Goal: Task Accomplishment & Management: Manage account settings

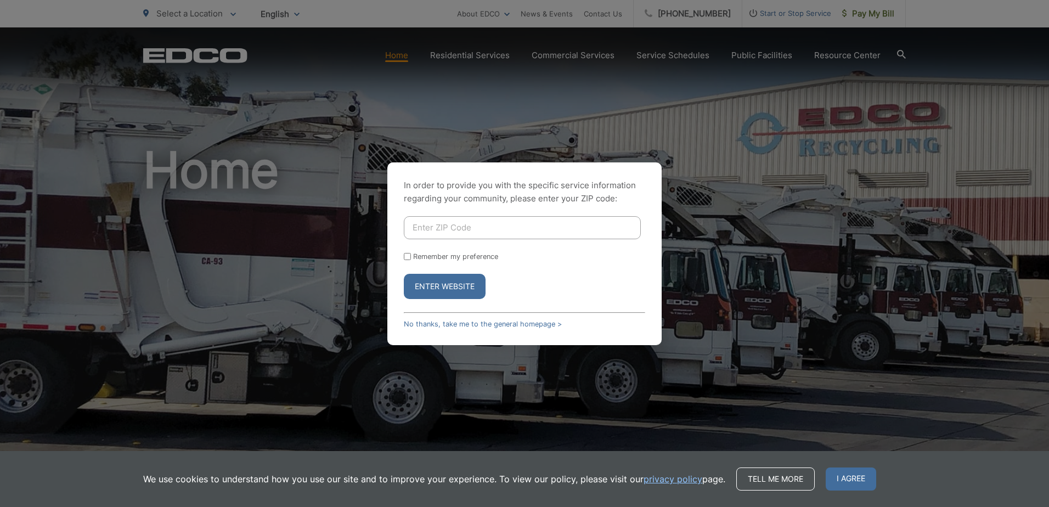
click at [443, 226] on input "Enter ZIP Code" at bounding box center [522, 227] width 237 height 23
type input "91945"
click at [438, 278] on button "Enter Website" at bounding box center [445, 286] width 82 height 25
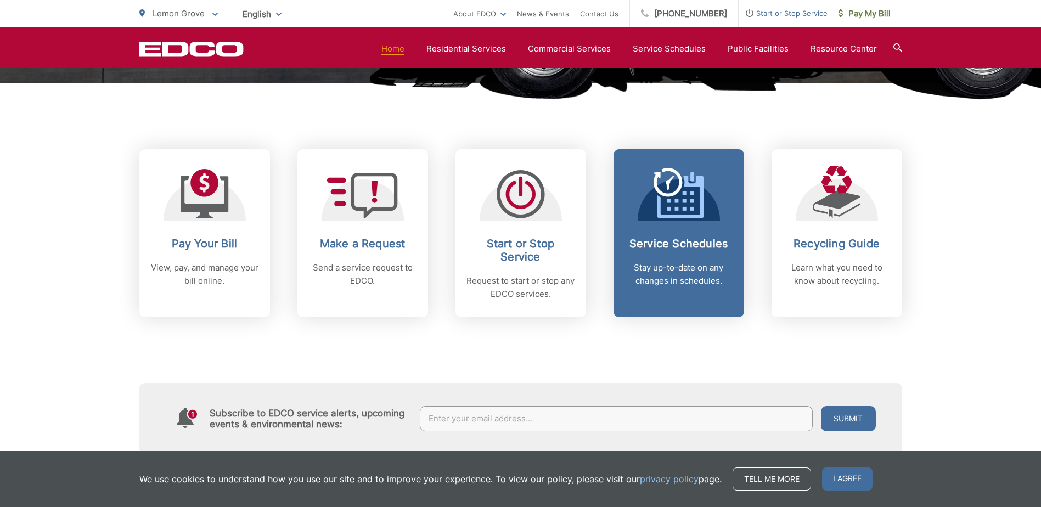
scroll to position [439, 0]
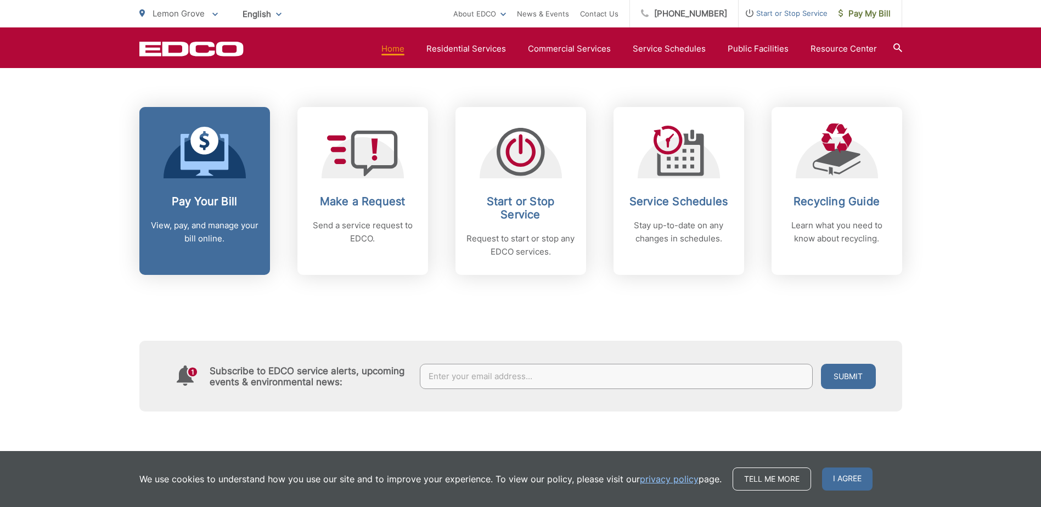
click at [200, 223] on p "View, pay, and manage your bill online." at bounding box center [204, 232] width 109 height 26
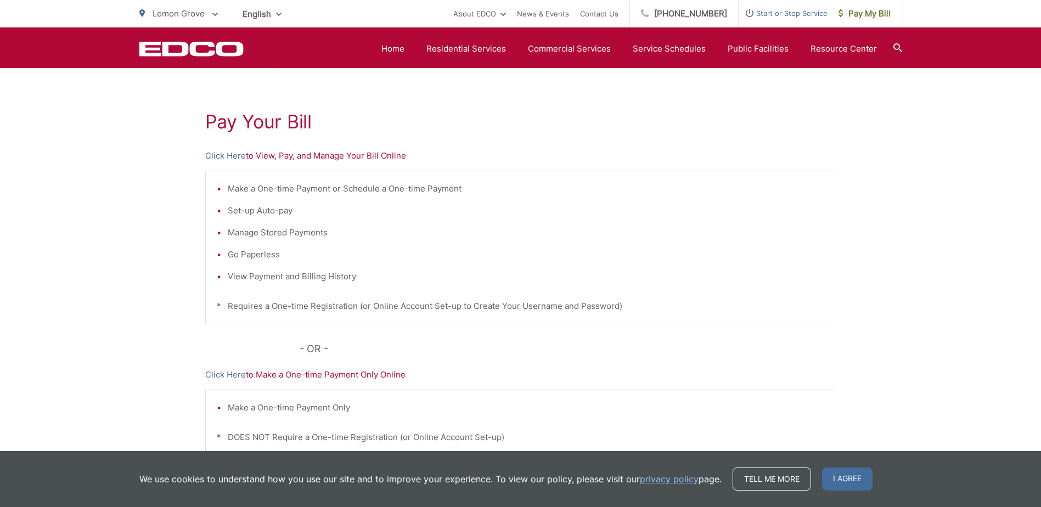
scroll to position [163, 0]
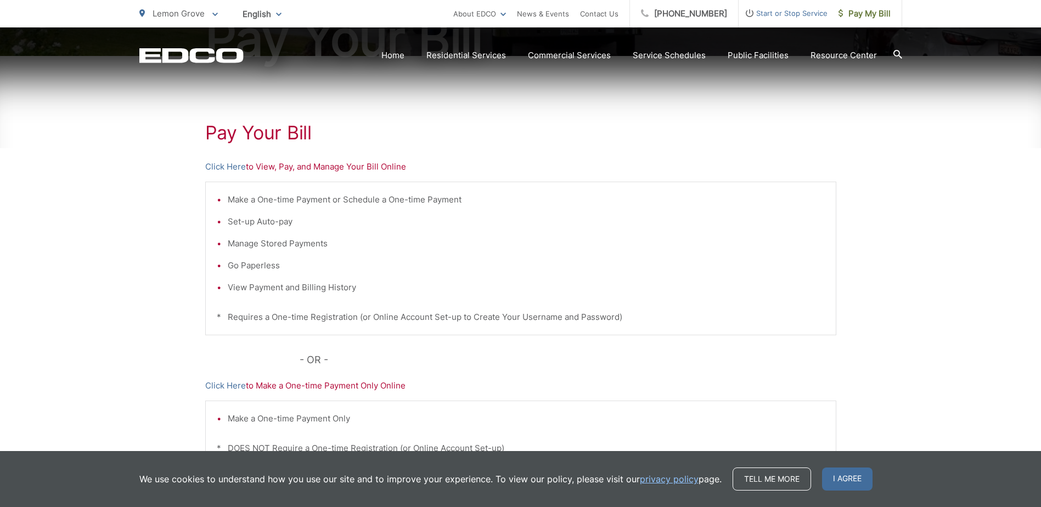
drag, startPoint x: 291, startPoint y: 164, endPoint x: 285, endPoint y: 168, distance: 7.2
click at [285, 168] on p "Click Here to View, Pay, and Manage Your Bill Online" at bounding box center [520, 166] width 631 height 13
drag, startPoint x: 285, startPoint y: 168, endPoint x: 265, endPoint y: 165, distance: 19.5
click at [265, 165] on p "Click Here to View, Pay, and Manage Your Bill Online" at bounding box center [520, 166] width 631 height 13
click at [237, 168] on link "Click Here" at bounding box center [225, 166] width 41 height 13
